Goal: Task Accomplishment & Management: Manage account settings

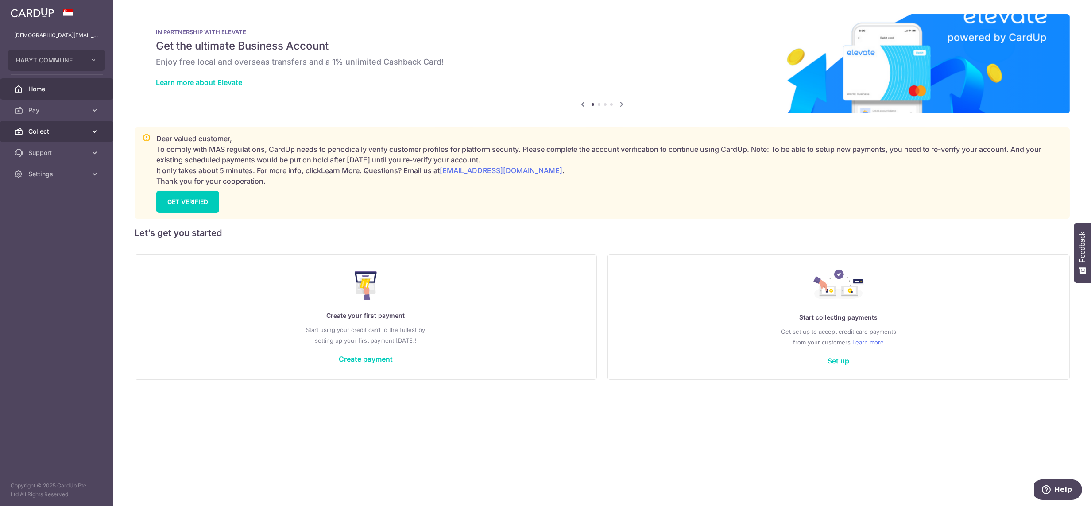
click at [65, 121] on link "Collect" at bounding box center [56, 131] width 113 height 21
click at [52, 157] on link "Dashboard" at bounding box center [56, 152] width 113 height 21
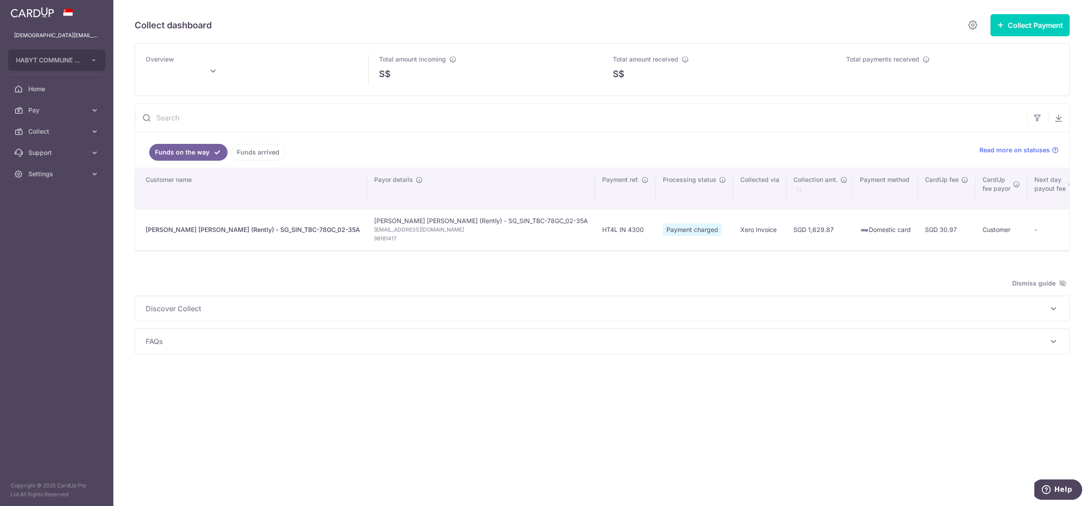
type input "[DATE]"
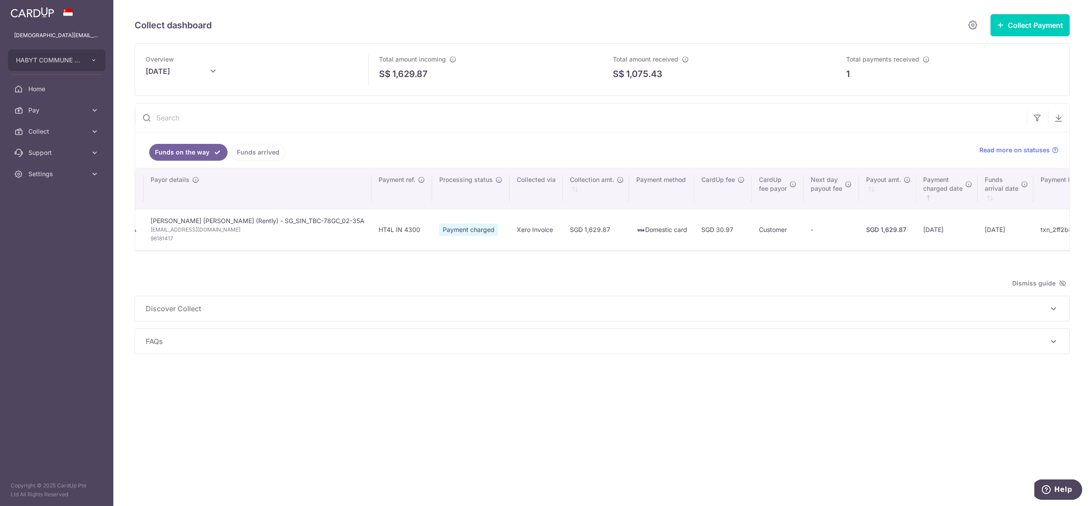
scroll to position [0, 223]
drag, startPoint x: 41, startPoint y: 171, endPoint x: 46, endPoint y: 174, distance: 5.6
click at [41, 171] on span "Settings" at bounding box center [57, 174] width 58 height 9
click at [61, 219] on span "Logout" at bounding box center [57, 216] width 58 height 9
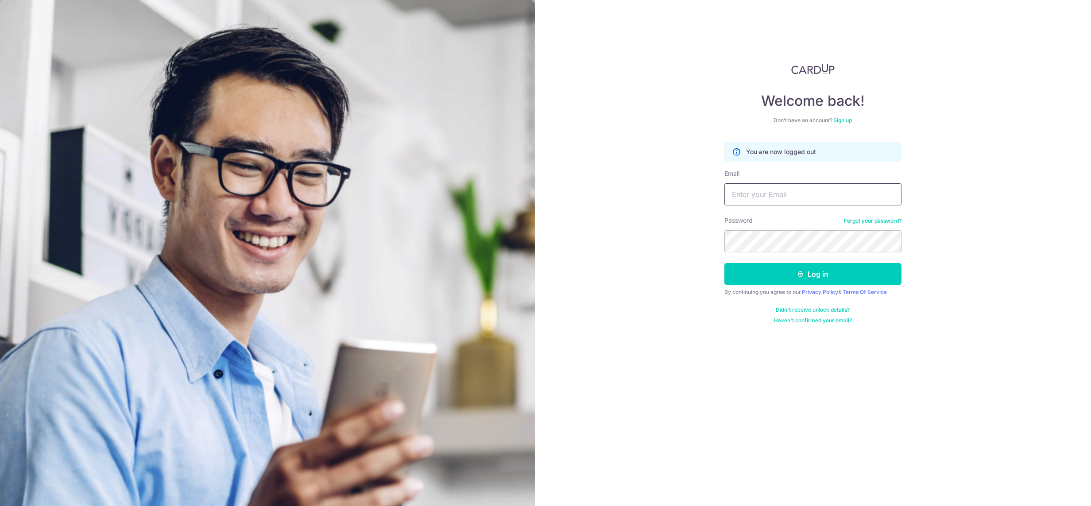
click at [787, 200] on input "Email" at bounding box center [813, 194] width 177 height 22
type input "lady.labarda+heast@habyt.com"
click at [843, 268] on button "Log in" at bounding box center [813, 274] width 177 height 22
